Goal: Transaction & Acquisition: Book appointment/travel/reservation

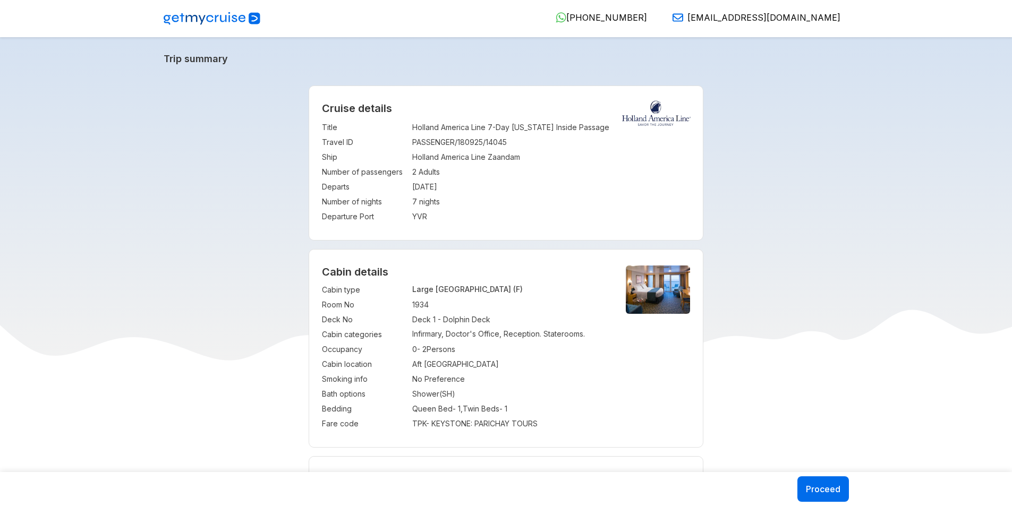
select select "*"
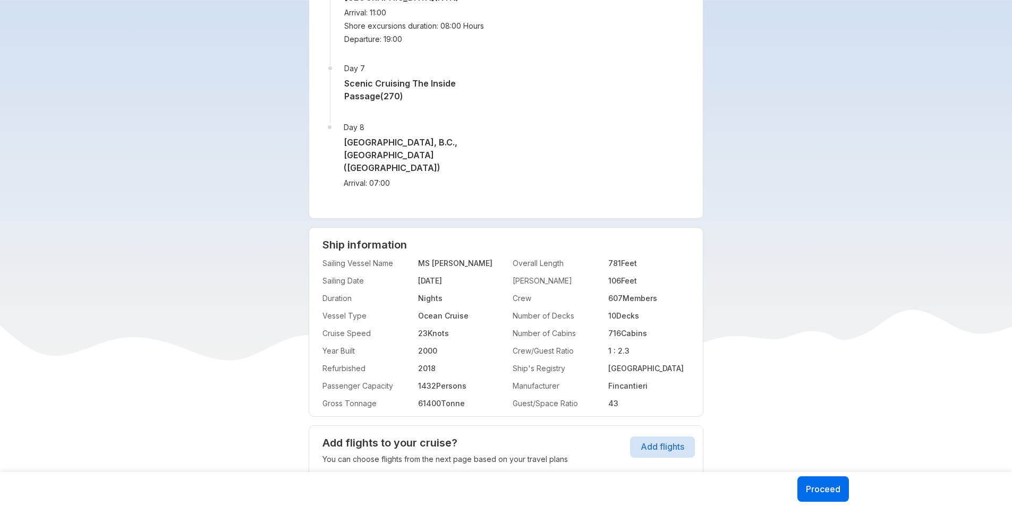
scroll to position [1805, 0]
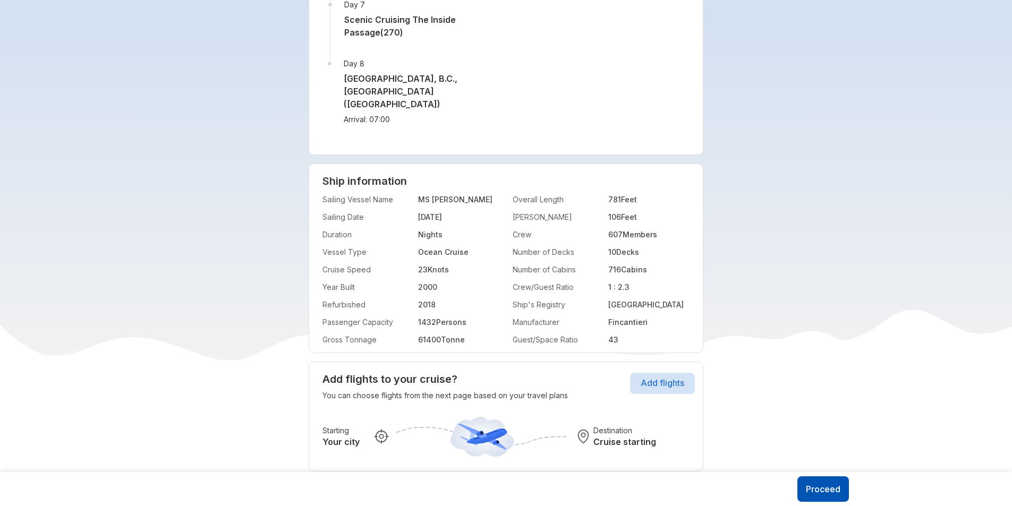
click at [821, 493] on button "Proceed" at bounding box center [823, 488] width 52 height 25
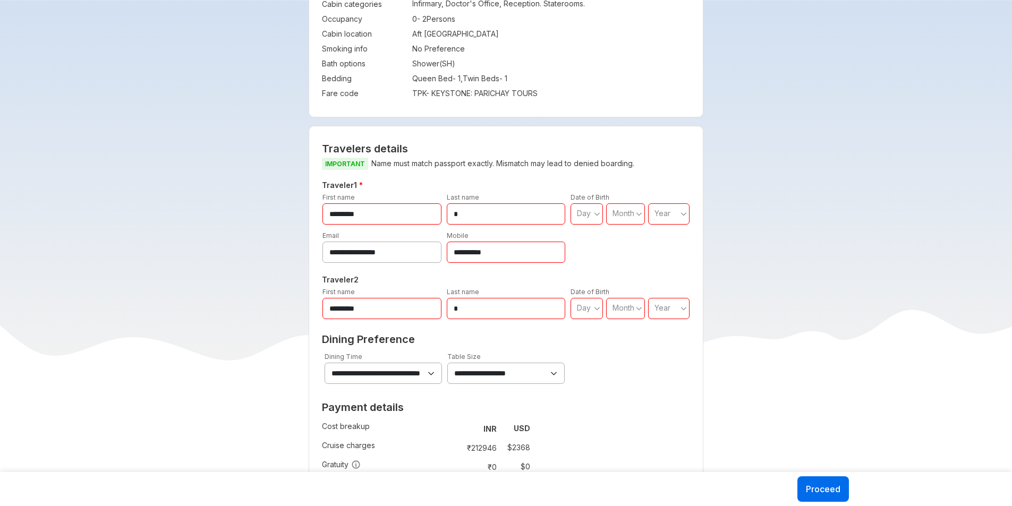
scroll to position [292, 0]
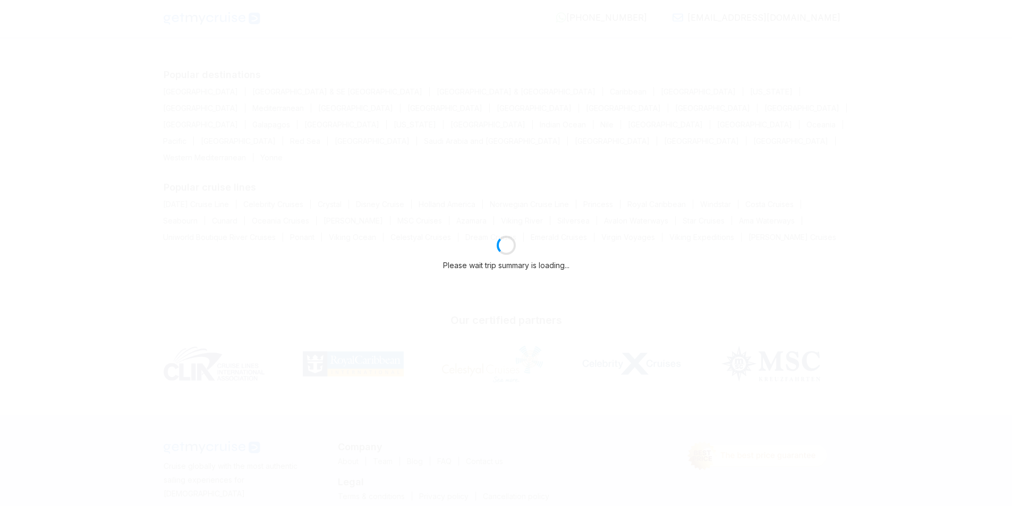
select select "*"
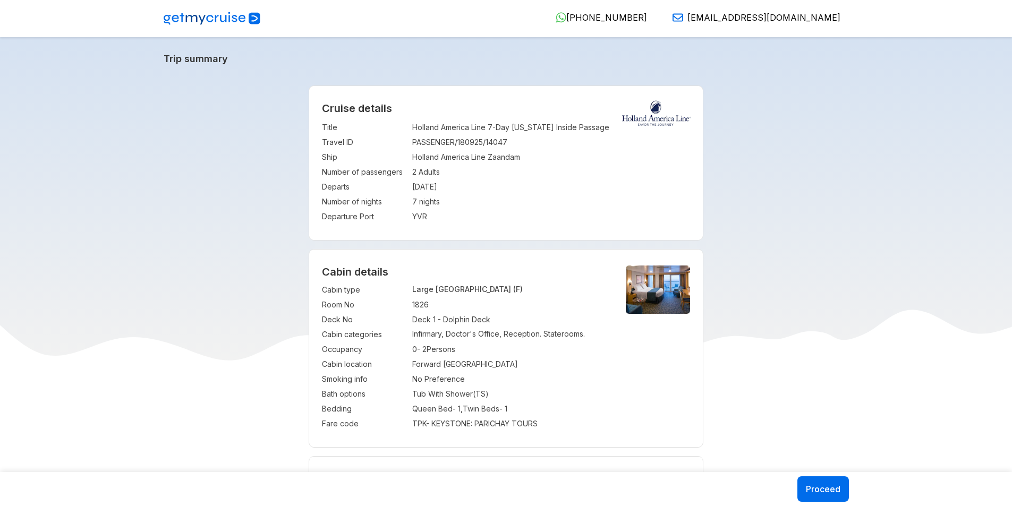
select select "*"
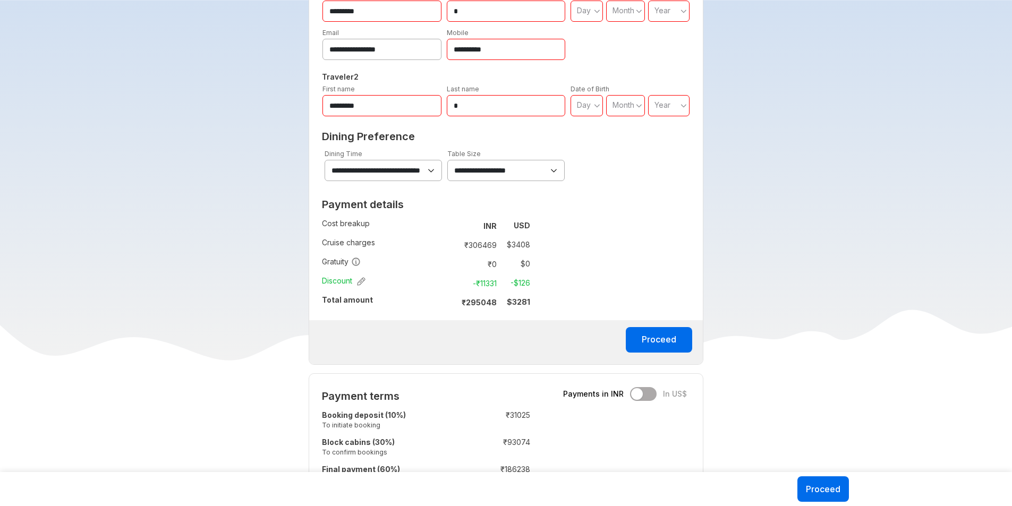
scroll to position [637, 0]
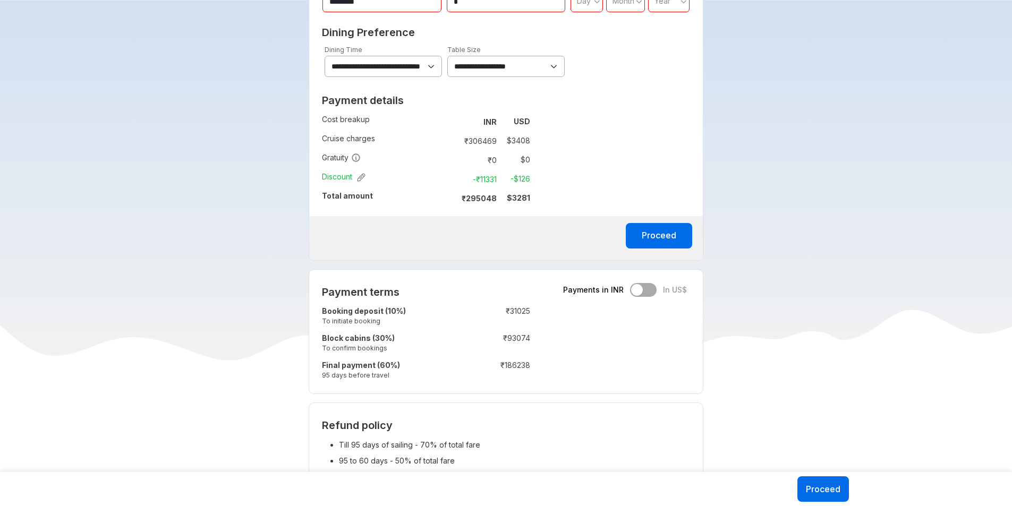
click at [413, 65] on select "**********" at bounding box center [382, 66] width 117 height 21
click at [555, 65] on select "**********" at bounding box center [505, 66] width 117 height 21
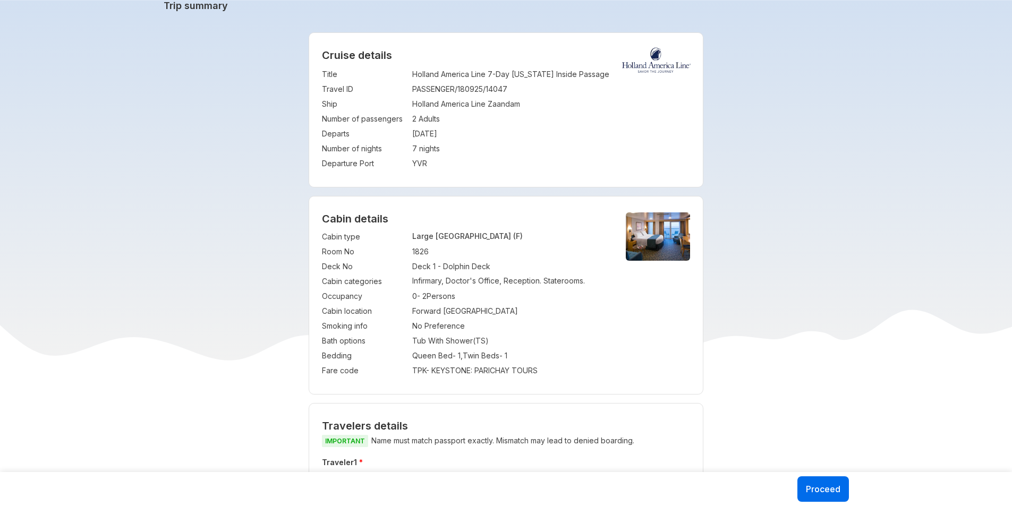
scroll to position [106, 0]
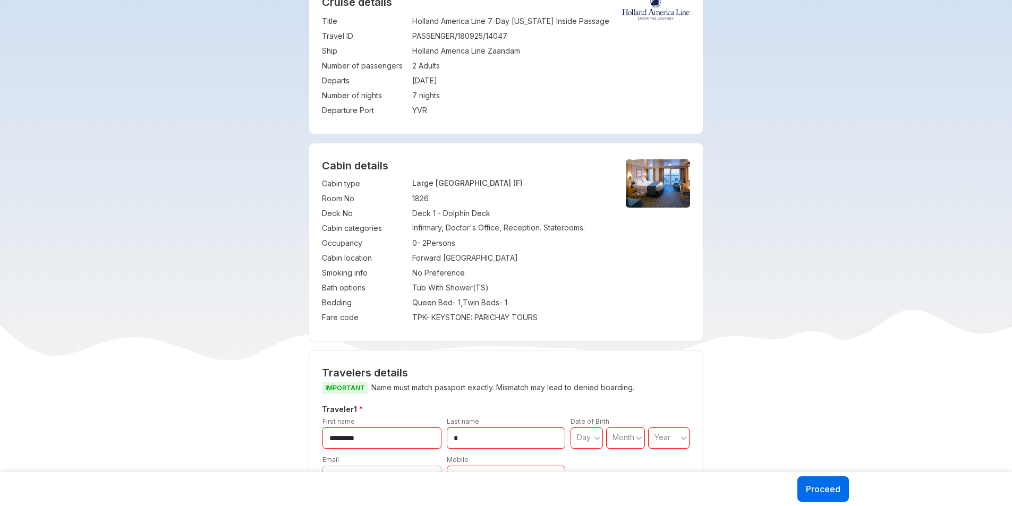
click at [663, 190] on img at bounding box center [658, 183] width 64 height 48
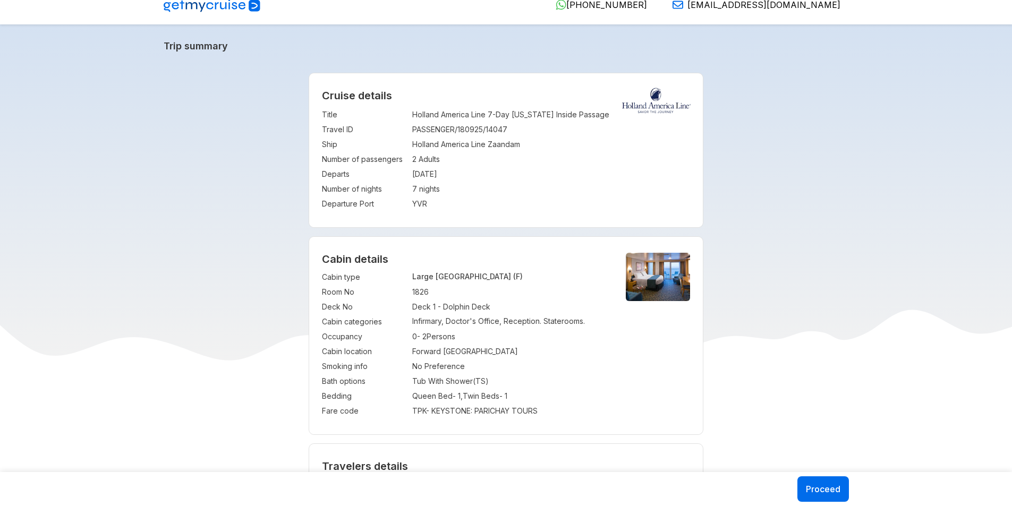
scroll to position [0, 0]
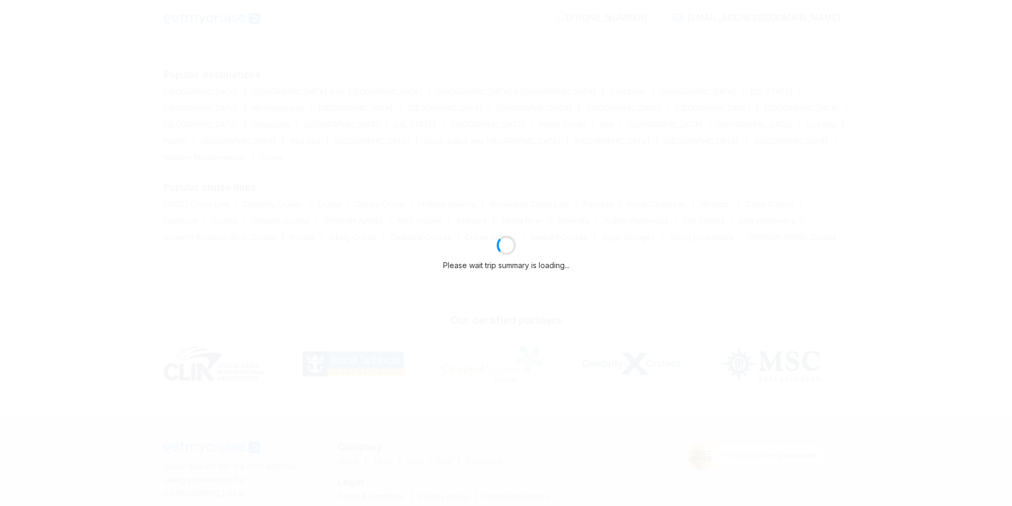
select select "*"
